Goal: Task Accomplishment & Management: Manage account settings

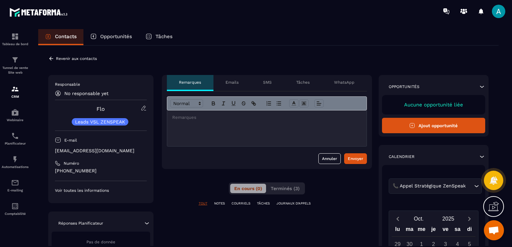
click at [208, 128] on div at bounding box center [266, 129] width 199 height 36
click at [182, 120] on p at bounding box center [266, 118] width 189 height 6
click at [414, 185] on div "📞 Appel Stratégique ZenSpeak" at bounding box center [432, 186] width 82 height 7
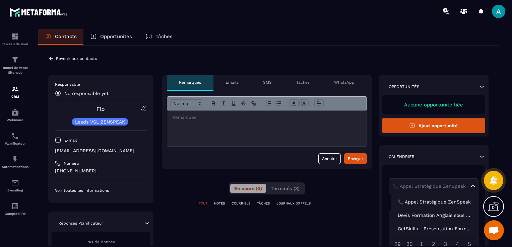
click at [378, 187] on div "**********" at bounding box center [268, 229] width 440 height 309
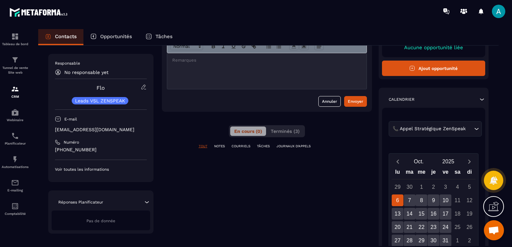
scroll to position [67, 0]
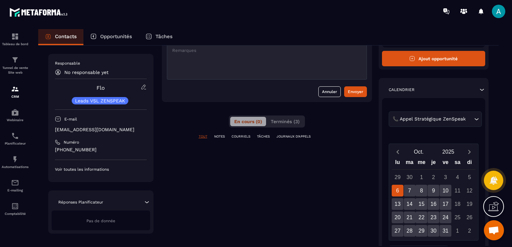
click at [395, 192] on div "6" at bounding box center [398, 191] width 12 height 12
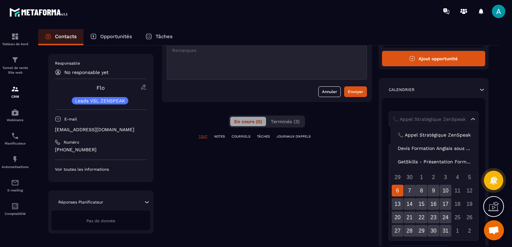
click at [444, 117] on div "📞 Appel Stratégique ZenSpeak" at bounding box center [430, 119] width 79 height 7
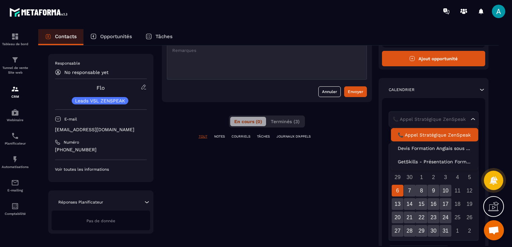
click at [352, 146] on div "TOUT NOTES COURRIELS TÂCHES JOURNAUX D'APPELS" at bounding box center [267, 140] width 210 height 13
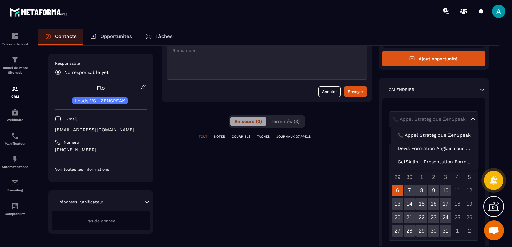
click at [440, 114] on div "📞 [PERSON_NAME] Stratégique ZenSpeak Loading..." at bounding box center [434, 119] width 90 height 15
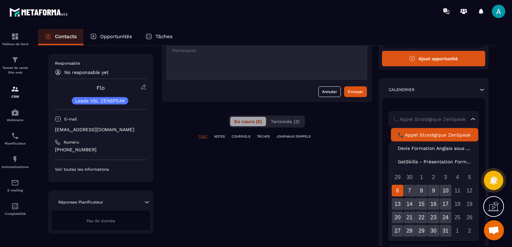
click at [406, 135] on p "📞 Appel Stratégique ZenSpeak" at bounding box center [435, 135] width 74 height 7
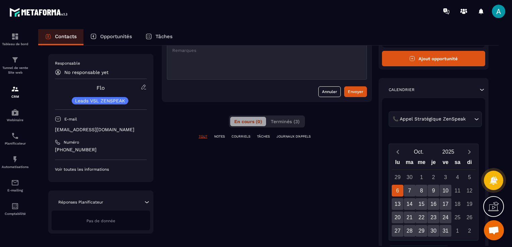
click at [413, 117] on div "📞 Appel Stratégique ZenSpeak" at bounding box center [432, 119] width 82 height 7
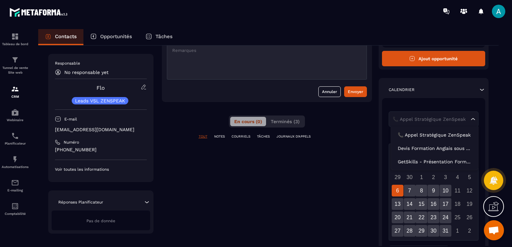
click at [275, 166] on div "**********" at bounding box center [267, 162] width 210 height 309
click at [432, 113] on div "📞 [PERSON_NAME] Stratégique ZenSpeak Loading..." at bounding box center [434, 119] width 90 height 15
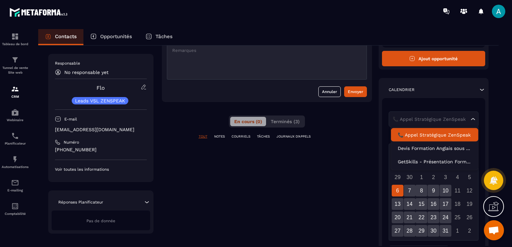
click at [360, 155] on div "**********" at bounding box center [267, 162] width 210 height 309
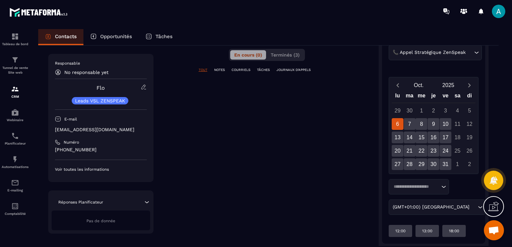
scroll to position [134, 0]
click at [415, 127] on div "8" at bounding box center [421, 124] width 12 height 12
click at [411, 125] on div "7" at bounding box center [410, 124] width 12 height 12
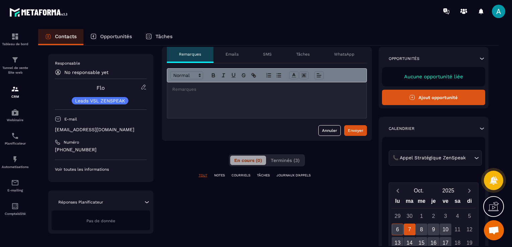
scroll to position [21, 0]
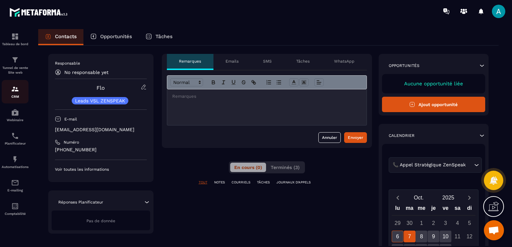
click at [13, 95] on p "CRM" at bounding box center [15, 97] width 27 height 4
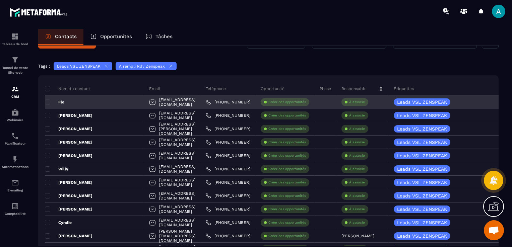
click at [144, 104] on div "[EMAIL_ADDRESS][DOMAIN_NAME]" at bounding box center [172, 101] width 57 height 13
drag, startPoint x: 130, startPoint y: 104, endPoint x: 153, endPoint y: 102, distance: 23.2
click at [153, 102] on div "[EMAIL_ADDRESS][DOMAIN_NAME]" at bounding box center [172, 101] width 57 height 13
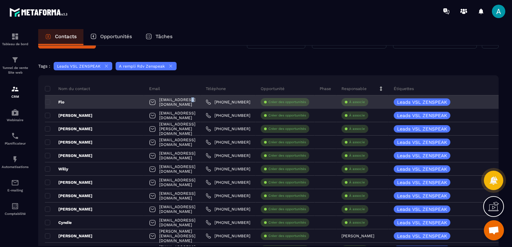
click at [153, 102] on div "[EMAIL_ADDRESS][DOMAIN_NAME]" at bounding box center [172, 101] width 57 height 13
click at [74, 100] on div "Flo" at bounding box center [94, 101] width 99 height 13
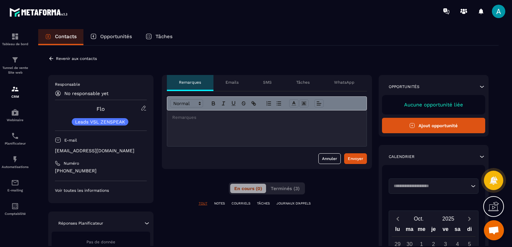
scroll to position [70, 0]
